Goal: Information Seeking & Learning: Learn about a topic

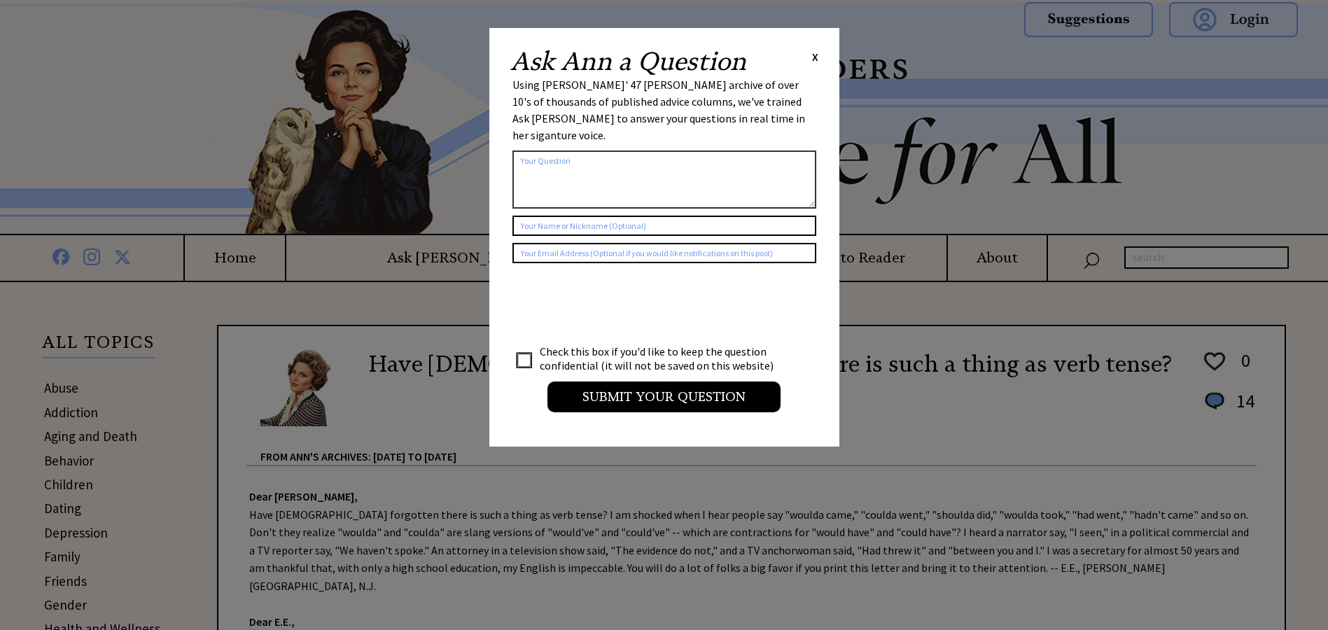
click at [823, 52] on div "Ask Ann a Question X Using Ann Landers' 47 vear archive of over 10's of thousan…" at bounding box center [664, 237] width 350 height 419
click at [816, 60] on span "X" at bounding box center [815, 57] width 6 height 14
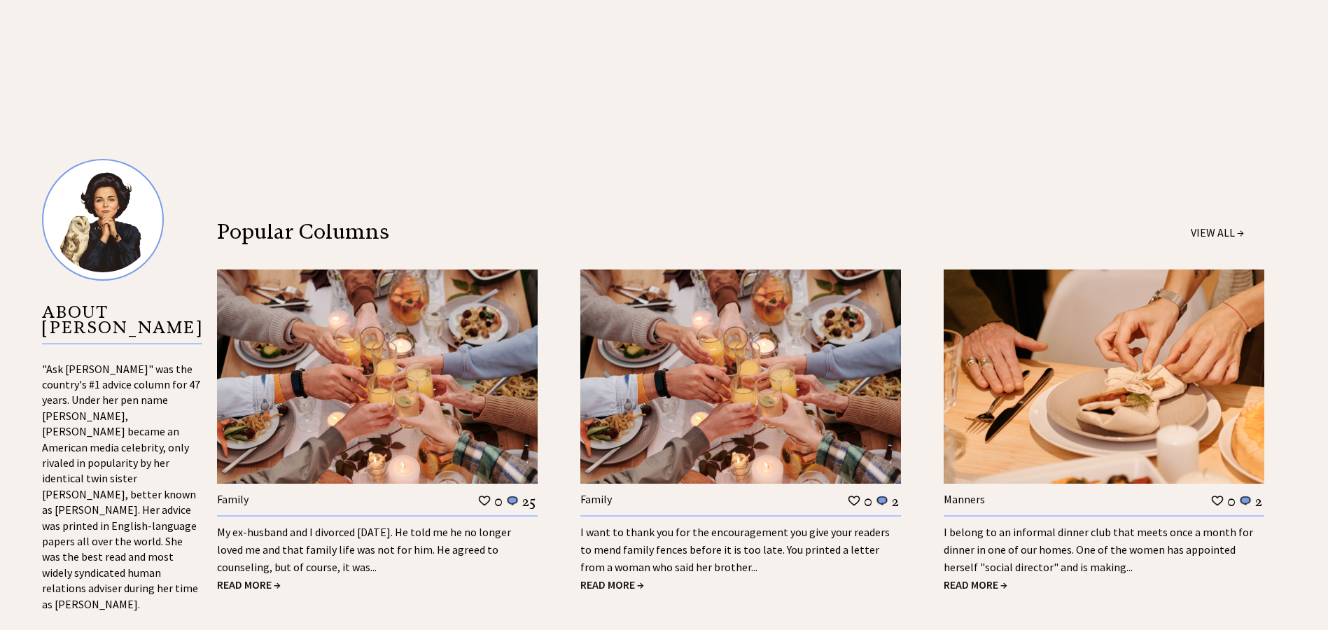
scroll to position [1344, 0]
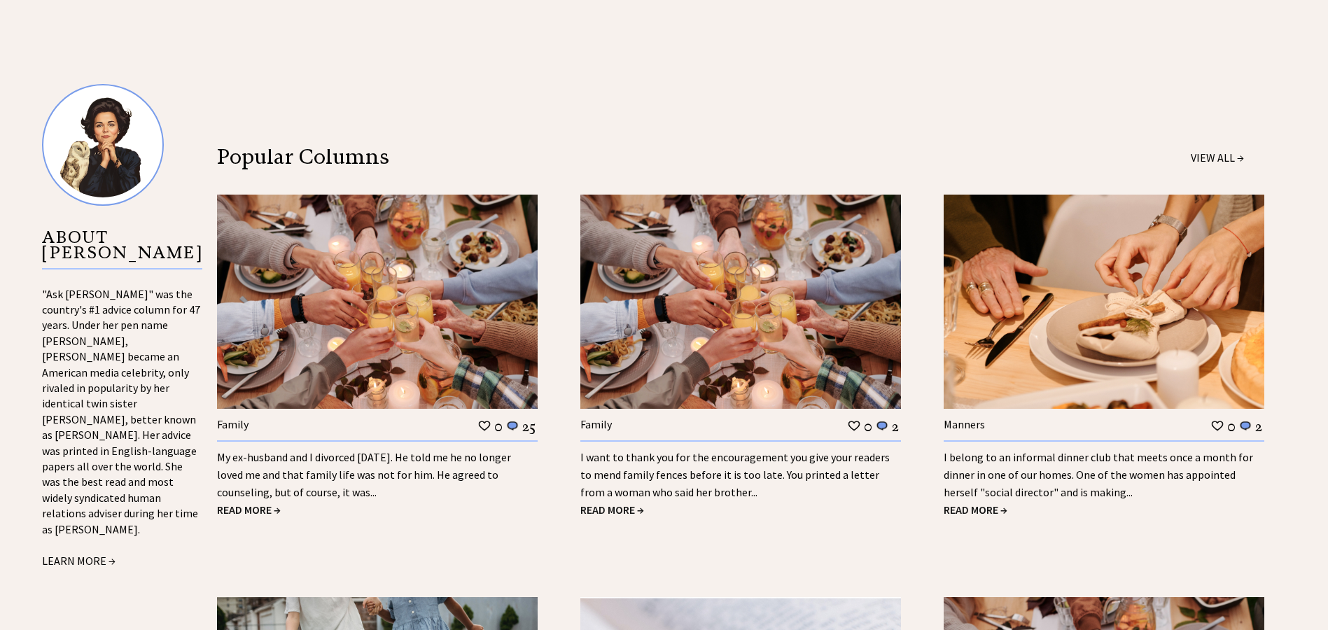
click at [237, 503] on span "READ MORE →" at bounding box center [249, 510] width 64 height 14
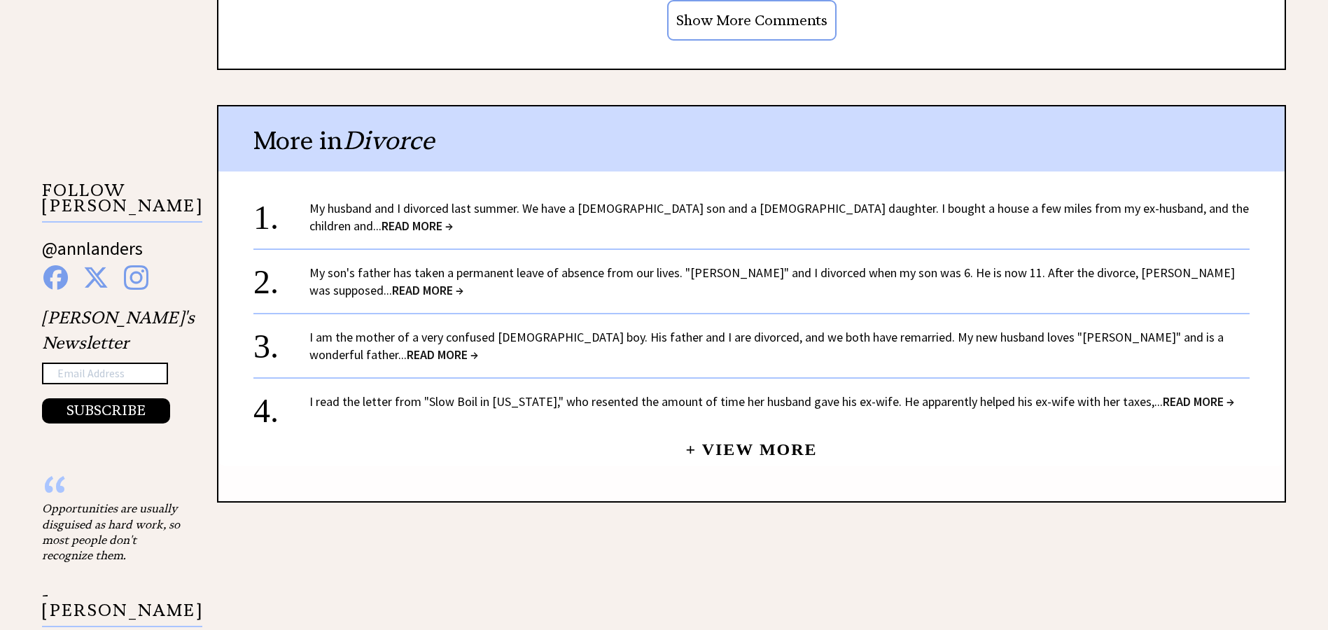
scroll to position [1344, 0]
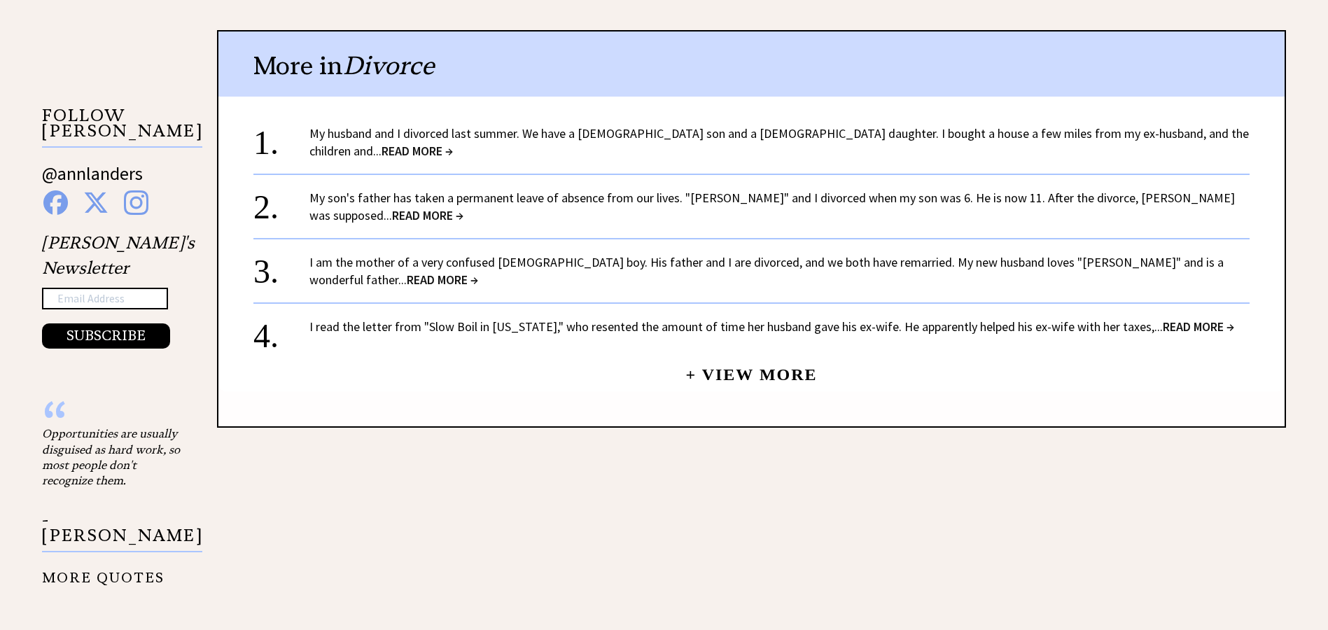
click at [732, 357] on link "+ View More" at bounding box center [751, 368] width 132 height 30
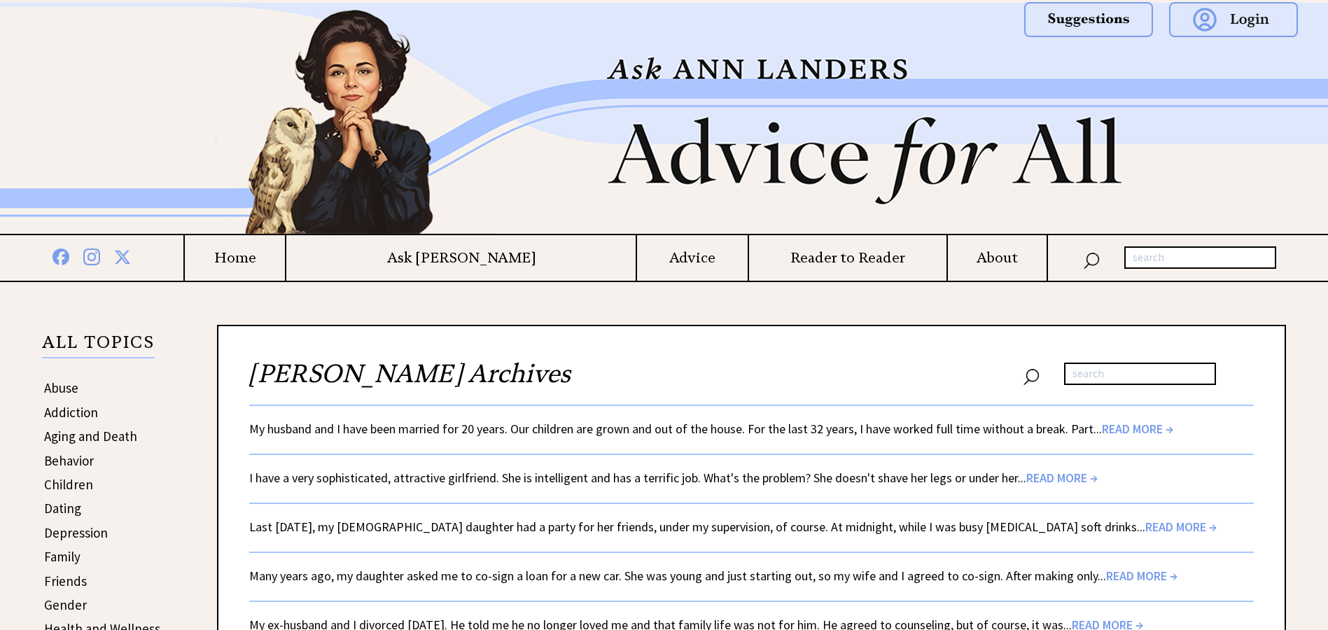
scroll to position [149, 0]
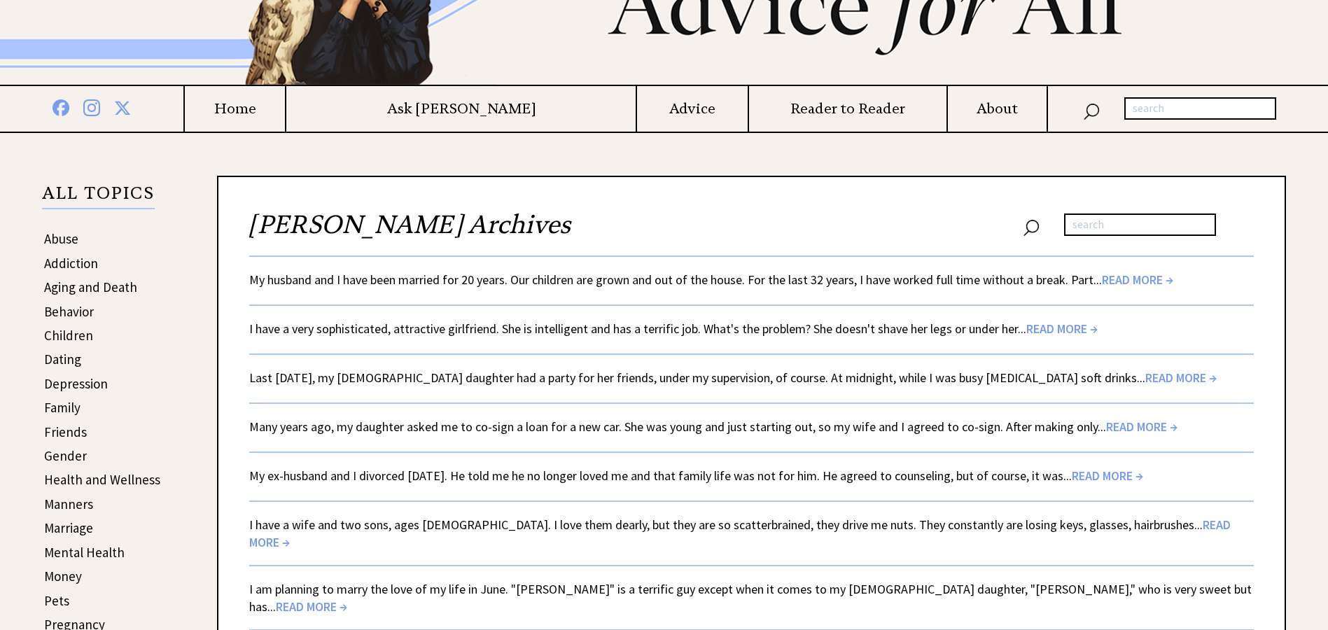
click at [1102, 277] on span "READ MORE →" at bounding box center [1137, 280] width 71 height 16
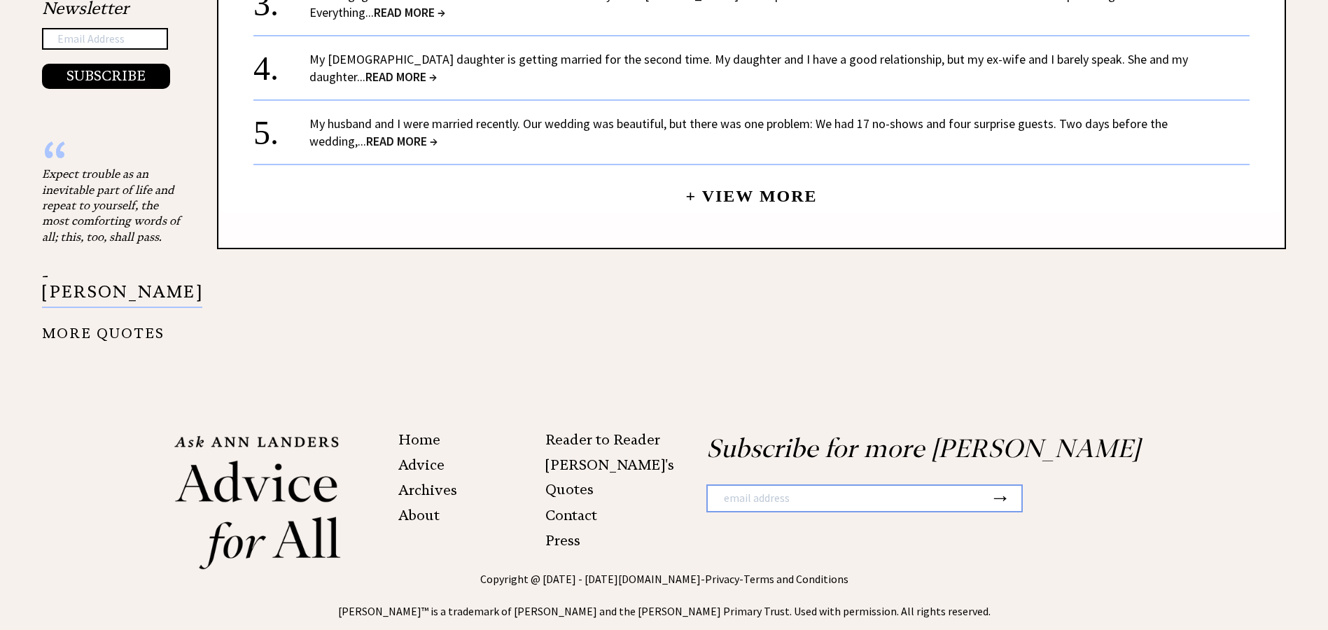
scroll to position [1380, 0]
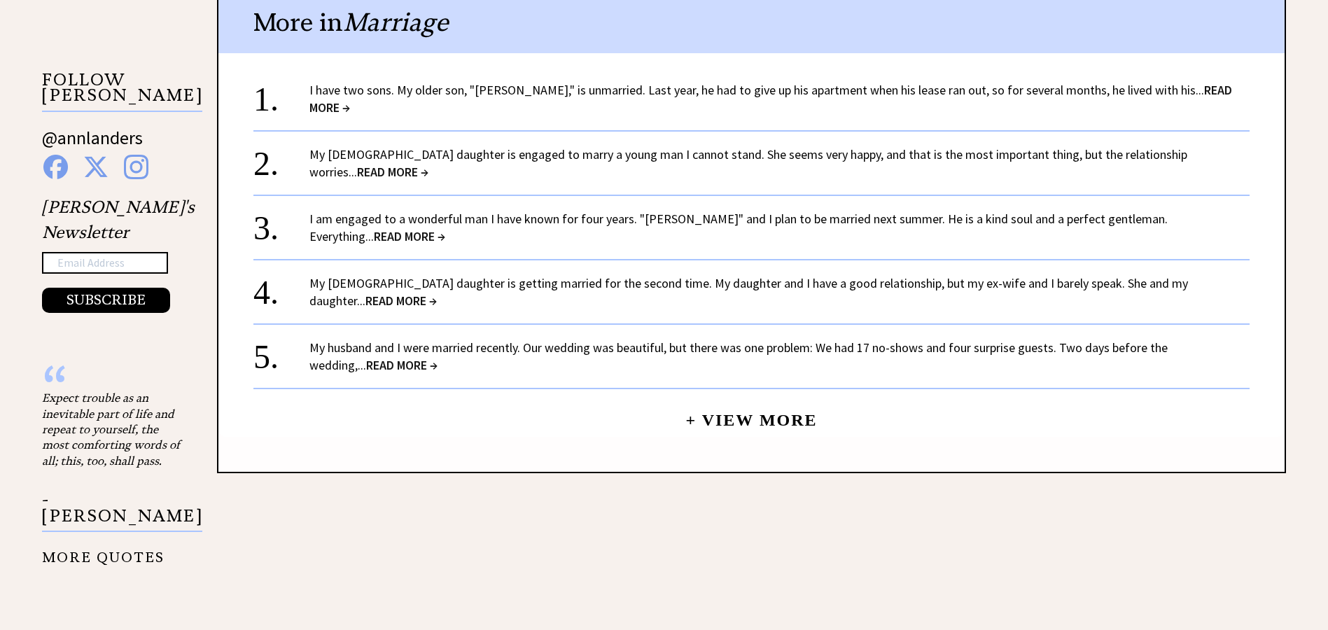
click at [750, 405] on center "+ View More" at bounding box center [751, 258] width 996 height 358
click at [722, 399] on link "+ View More" at bounding box center [751, 414] width 132 height 30
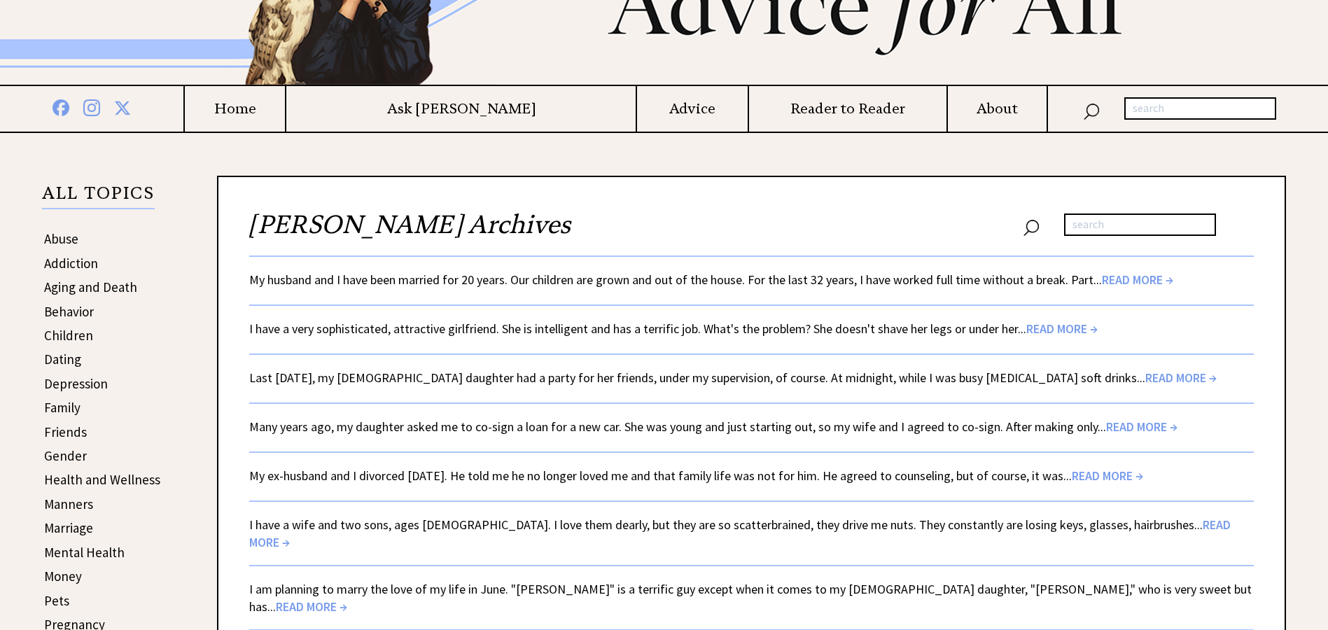
scroll to position [299, 0]
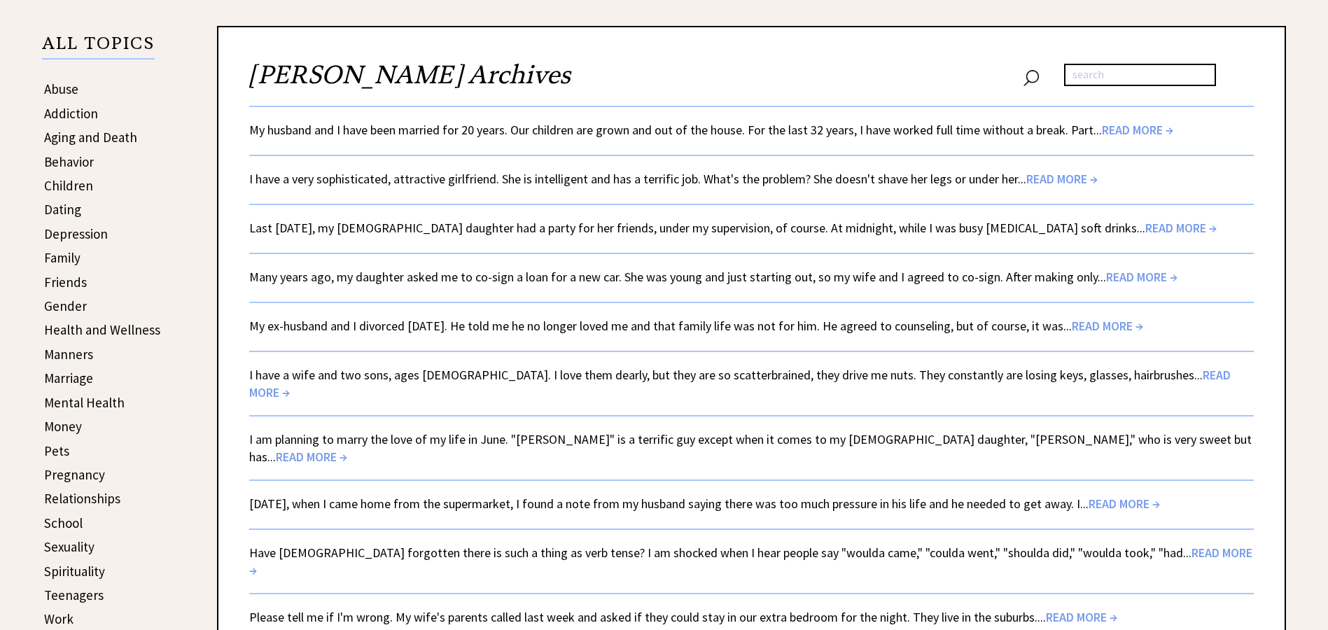
click at [1060, 178] on span "READ MORE →" at bounding box center [1061, 179] width 71 height 16
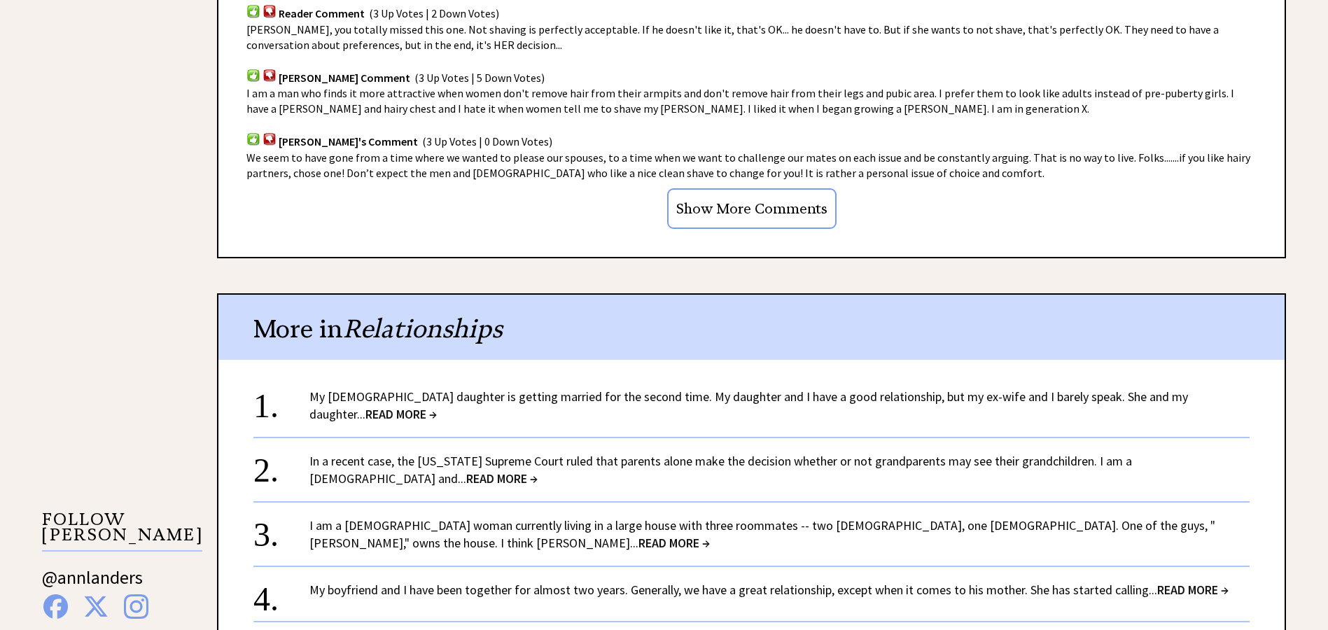
scroll to position [1120, 0]
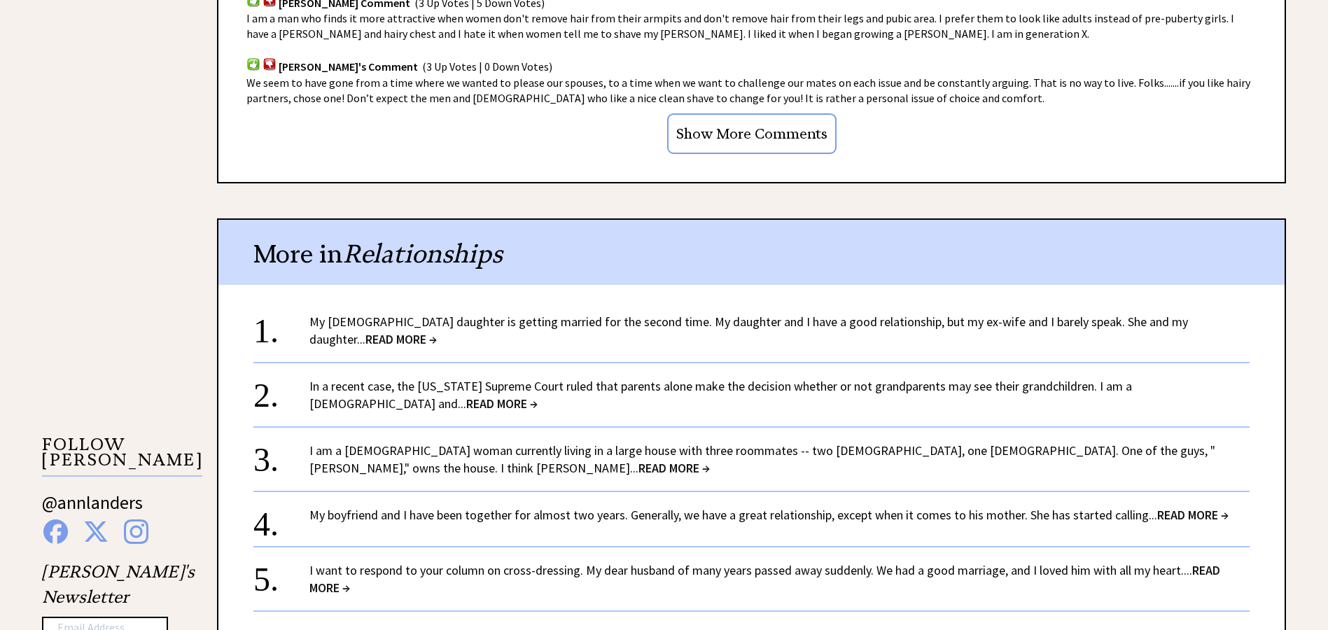
click at [710, 460] on span "READ MORE →" at bounding box center [673, 468] width 71 height 16
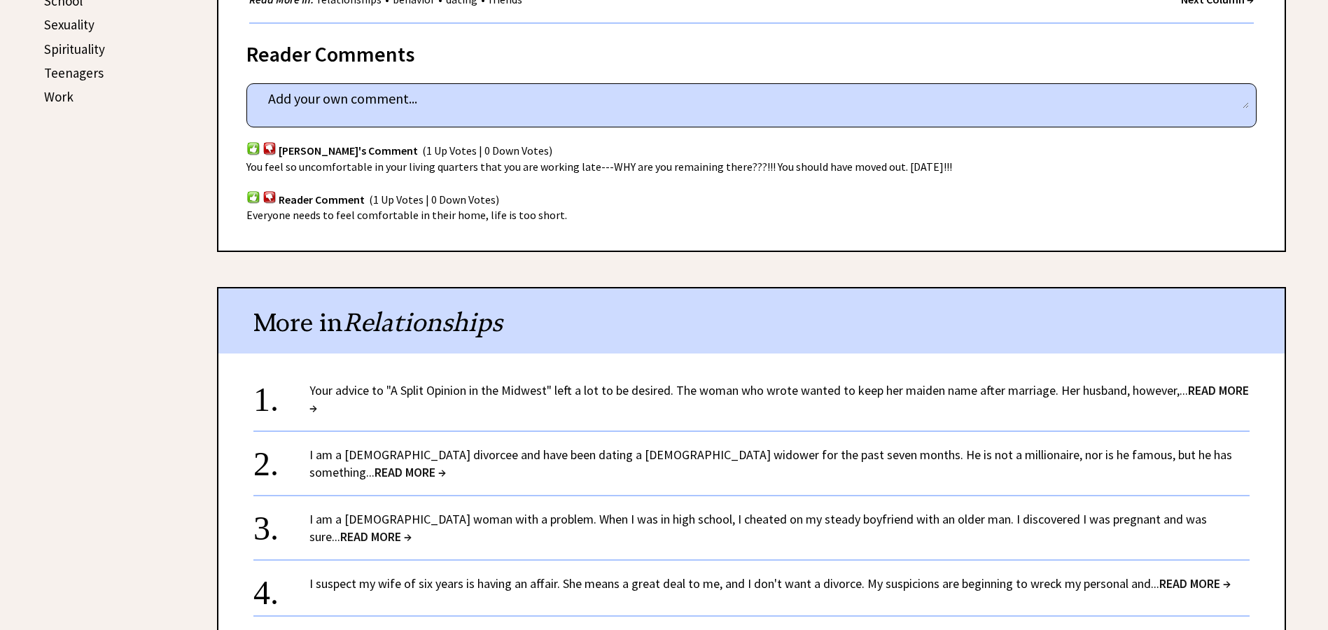
scroll to position [896, 0]
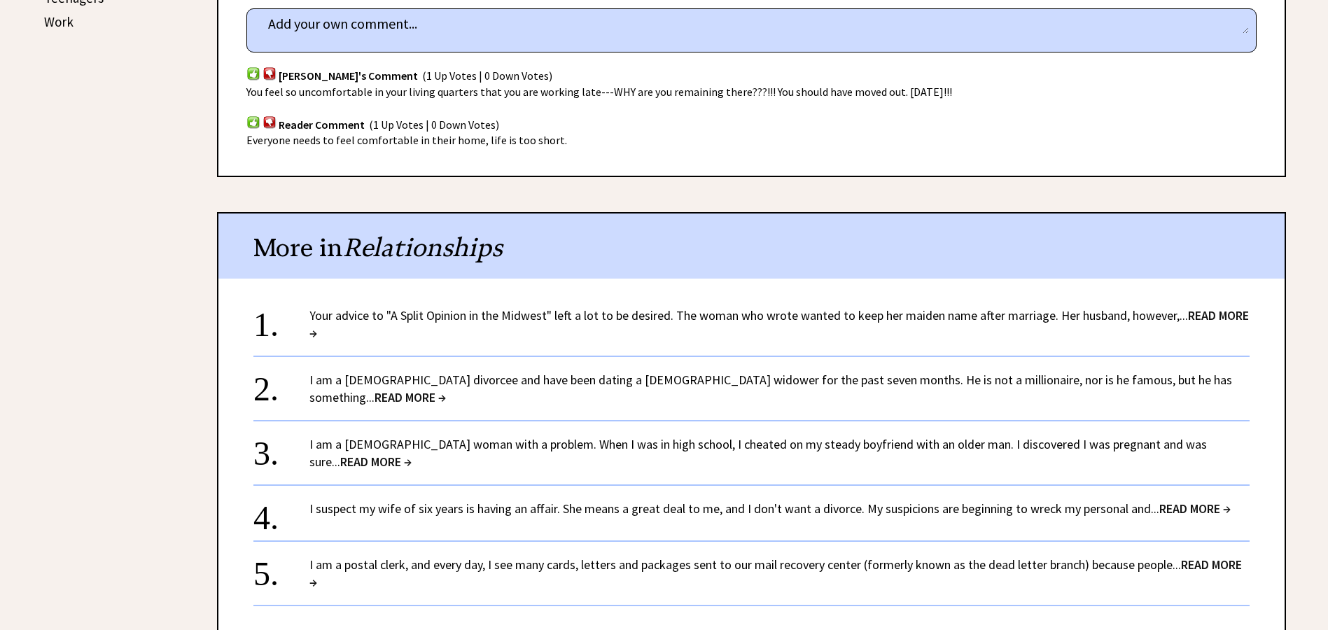
click at [1177, 500] on span "READ MORE →" at bounding box center [1194, 508] width 71 height 16
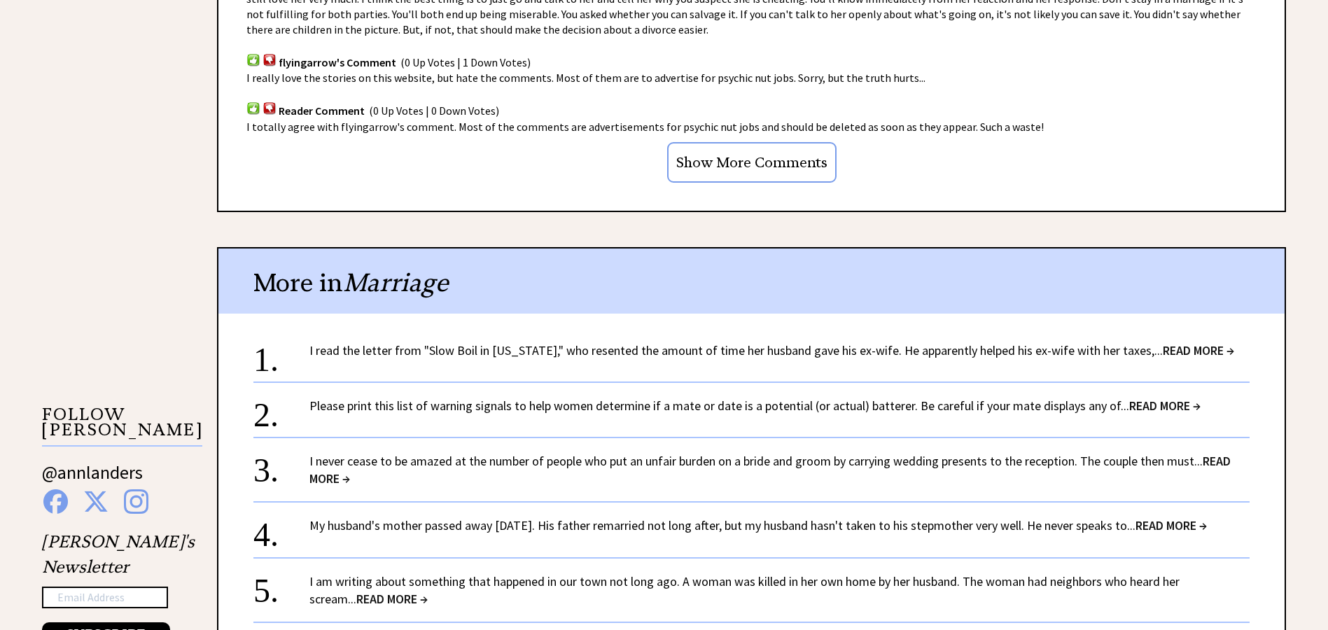
scroll to position [1120, 0]
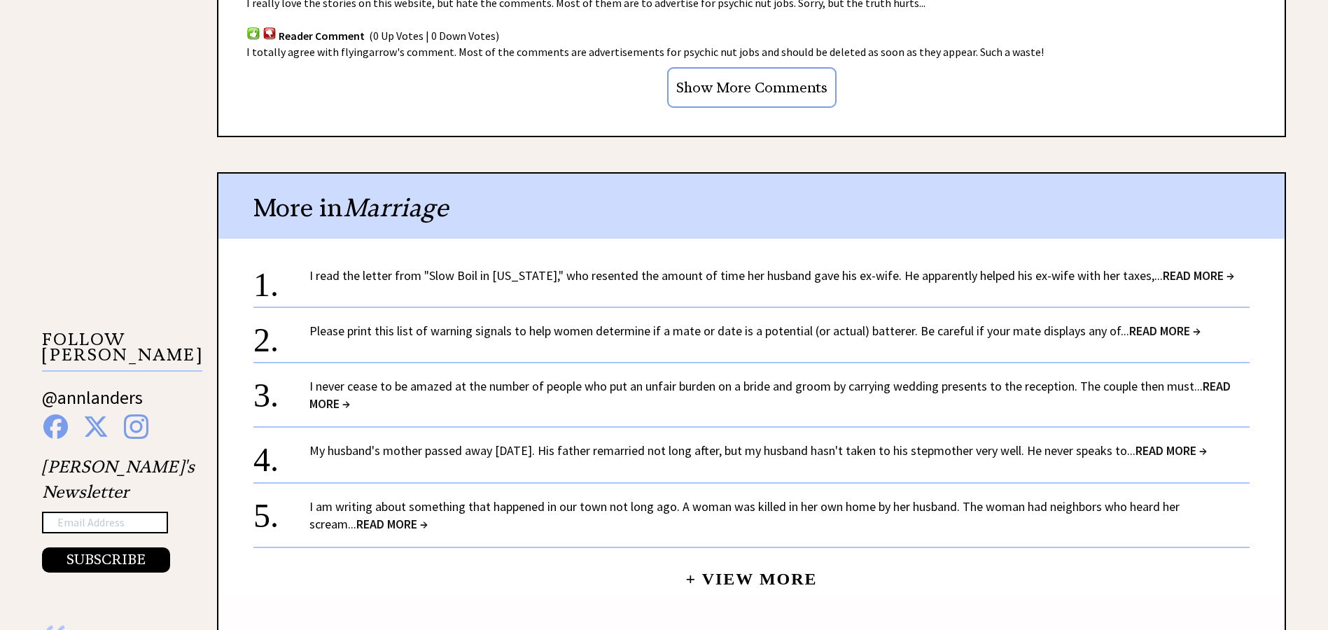
click at [1003, 504] on link "I am writing about something that happened in our town not long ago. A woman wa…" at bounding box center [744, 515] width 870 height 34
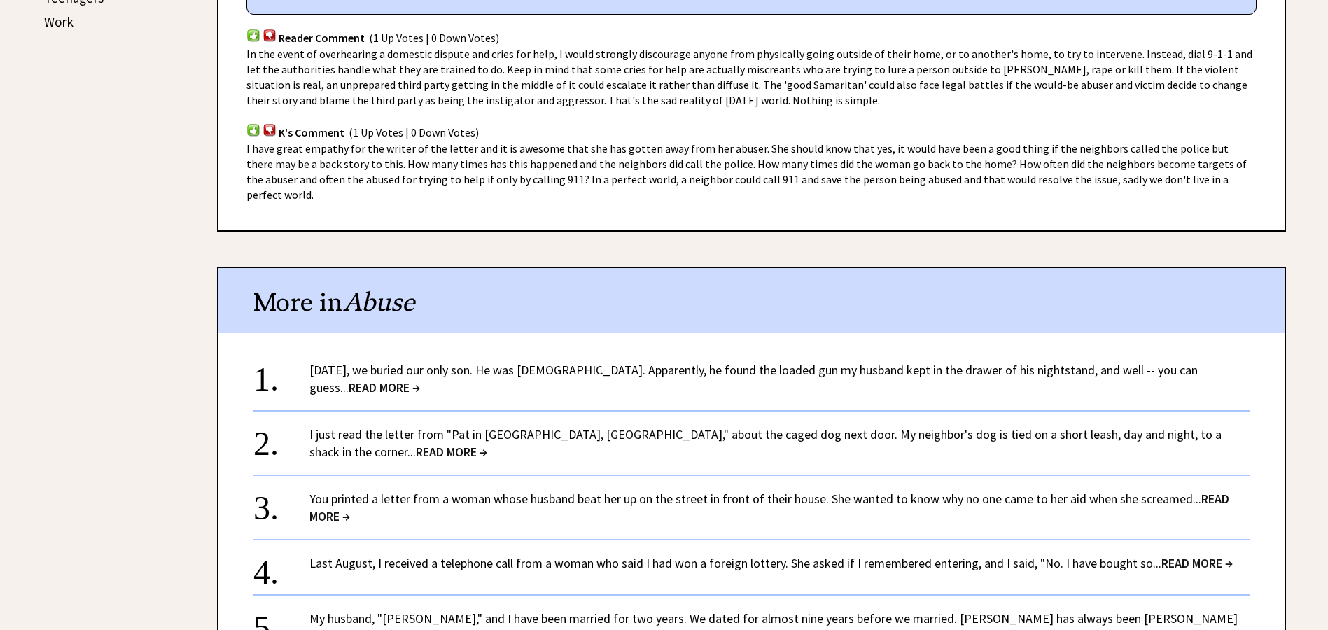
scroll to position [1045, 0]
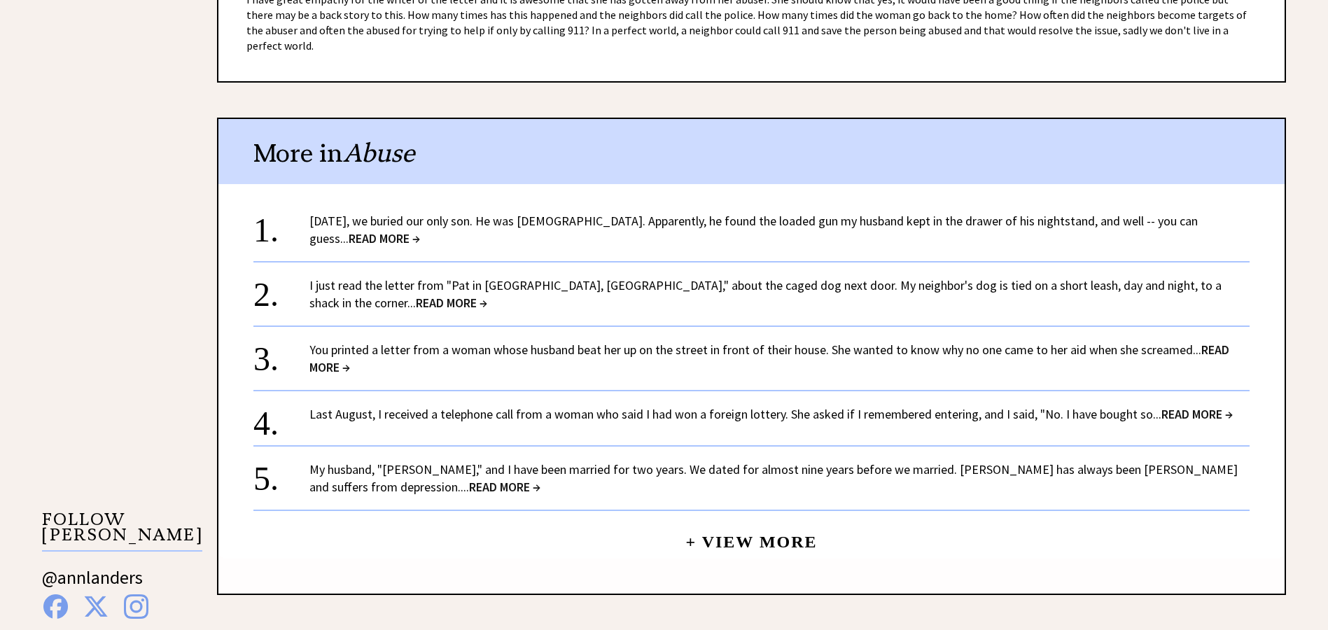
click at [625, 213] on link "Yesterday, we buried our only son. He was 9 years old. Apparently, he found the…" at bounding box center [753, 230] width 888 height 34
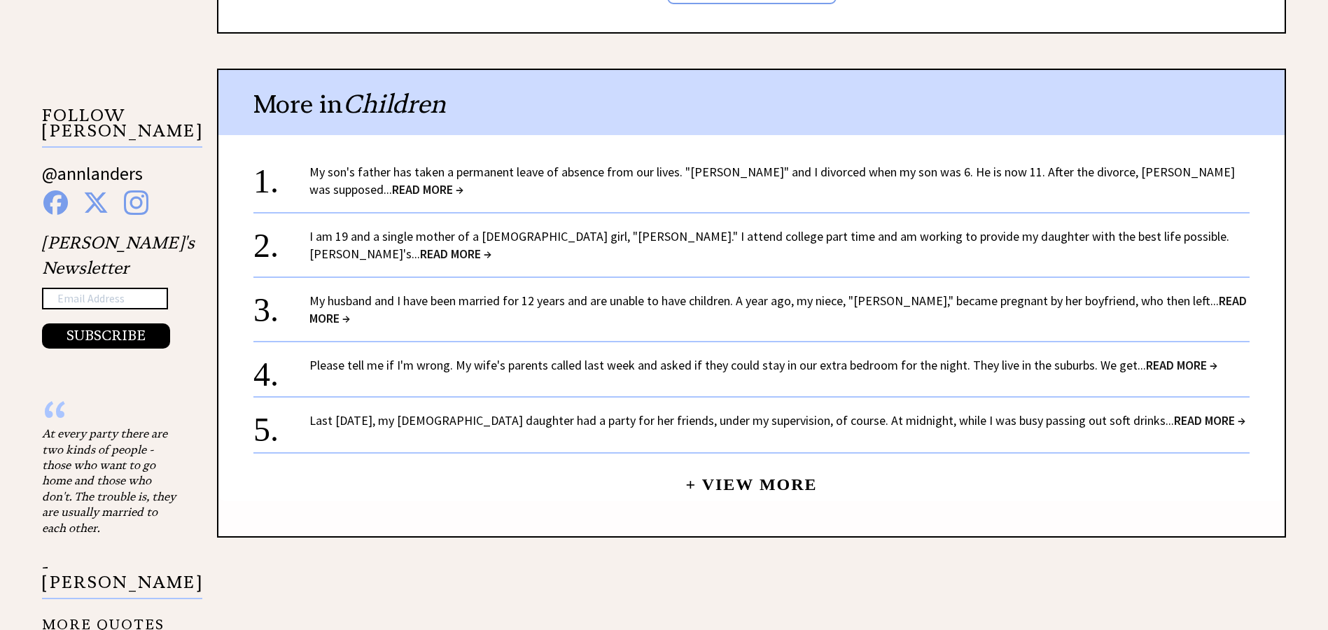
scroll to position [1635, 0]
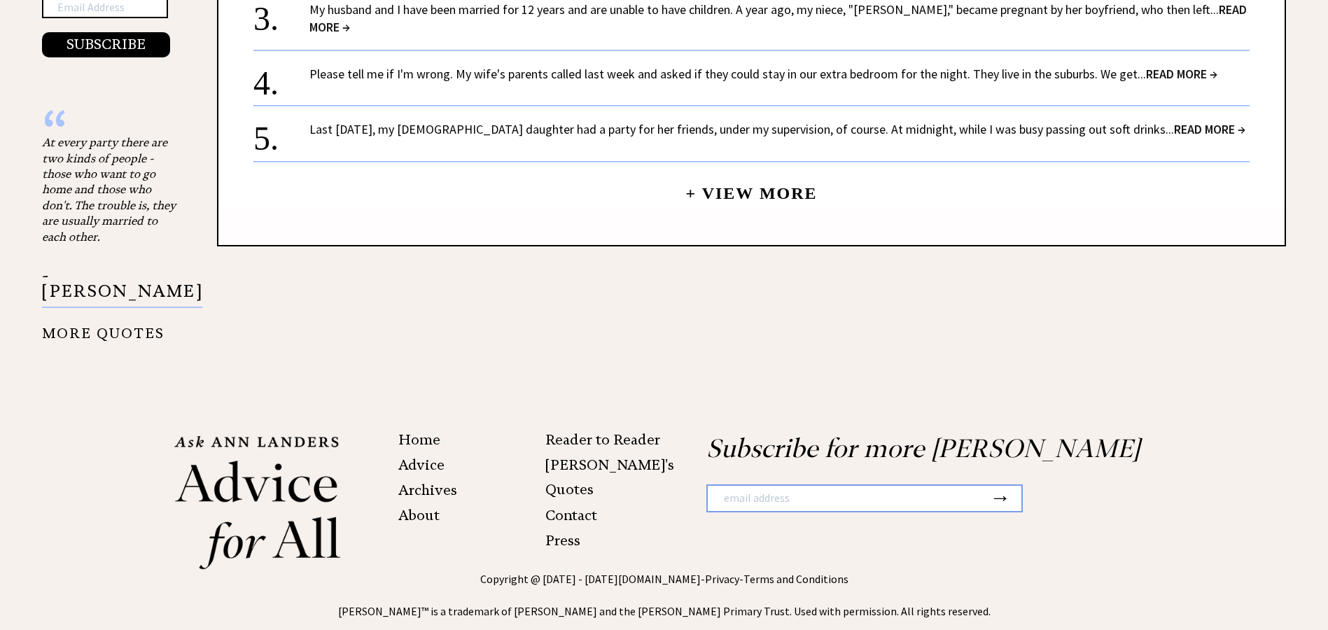
click at [734, 179] on link "+ View More" at bounding box center [751, 187] width 132 height 30
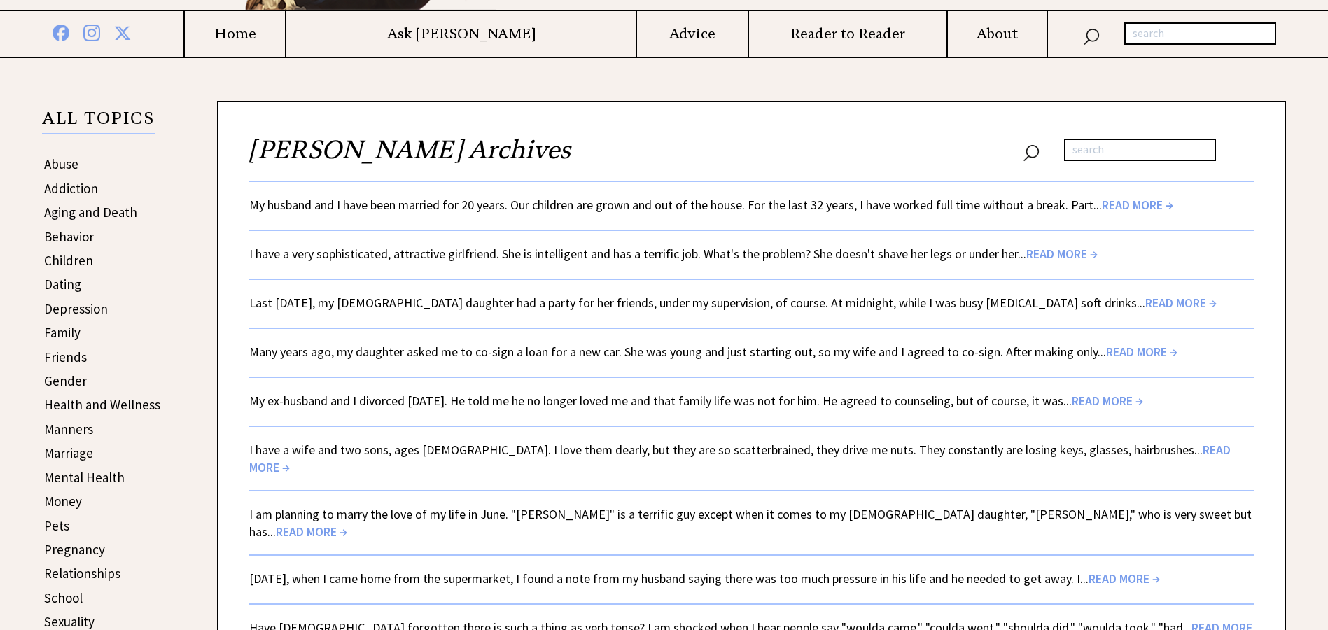
scroll to position [373, 0]
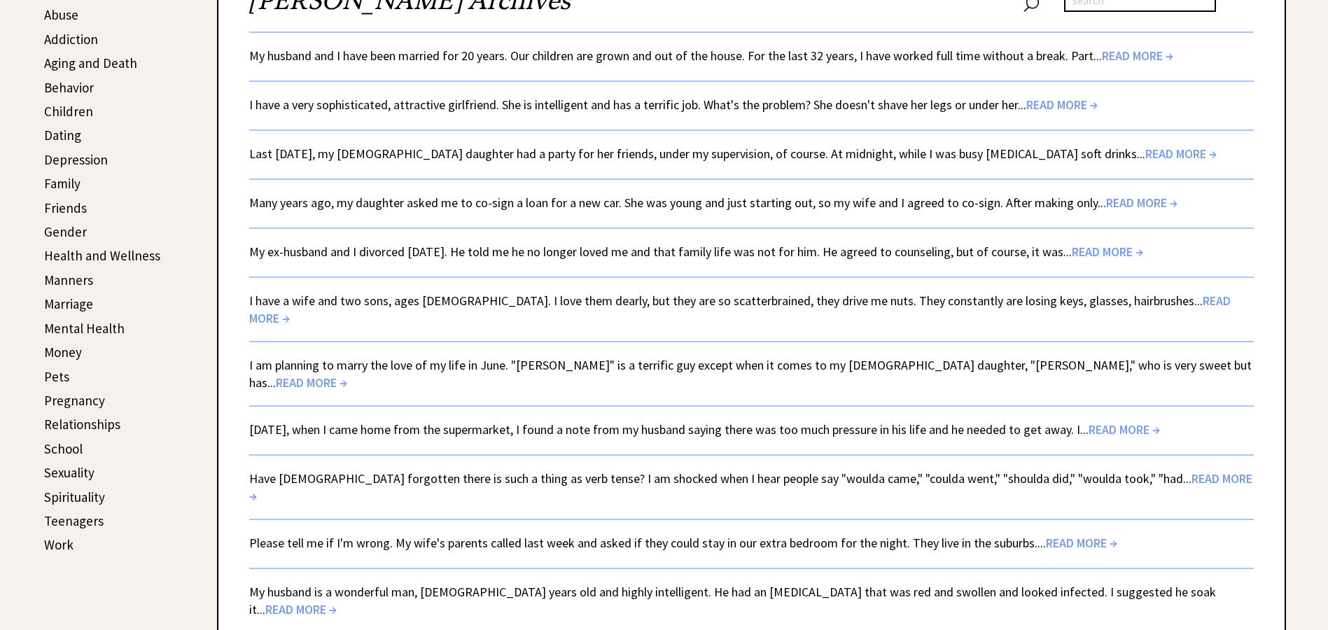
click at [1188, 300] on span "READ MORE →" at bounding box center [739, 310] width 981 height 34
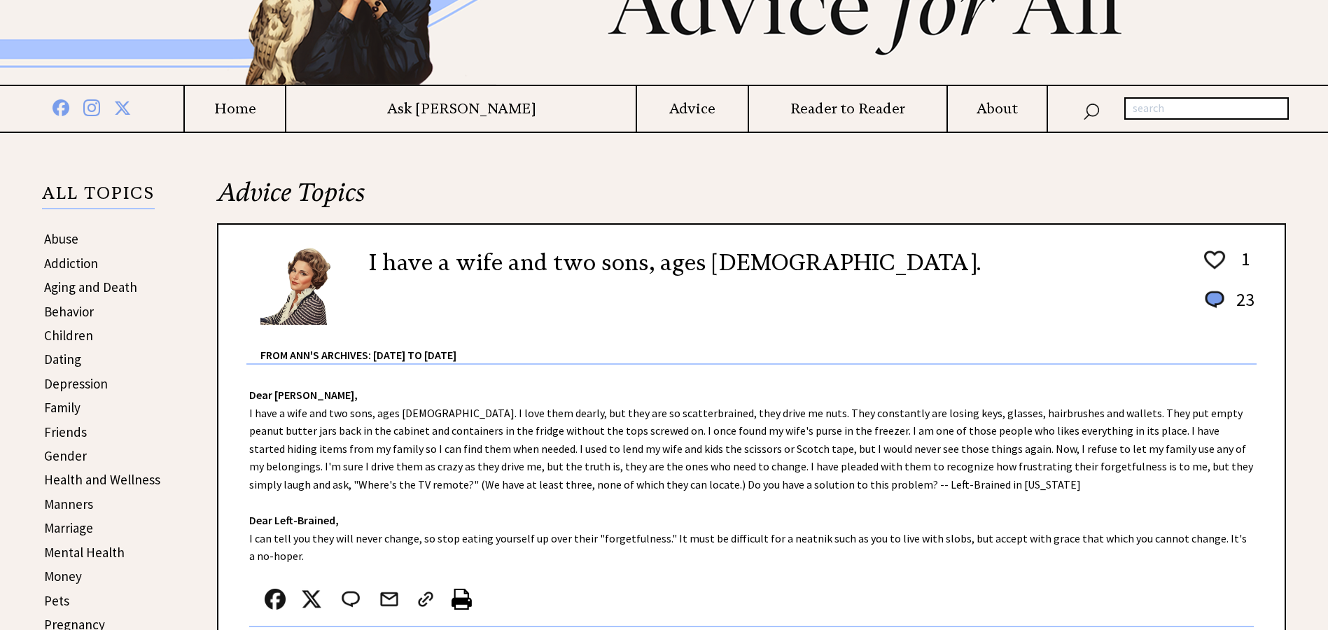
scroll to position [224, 0]
